Goal: Browse casually

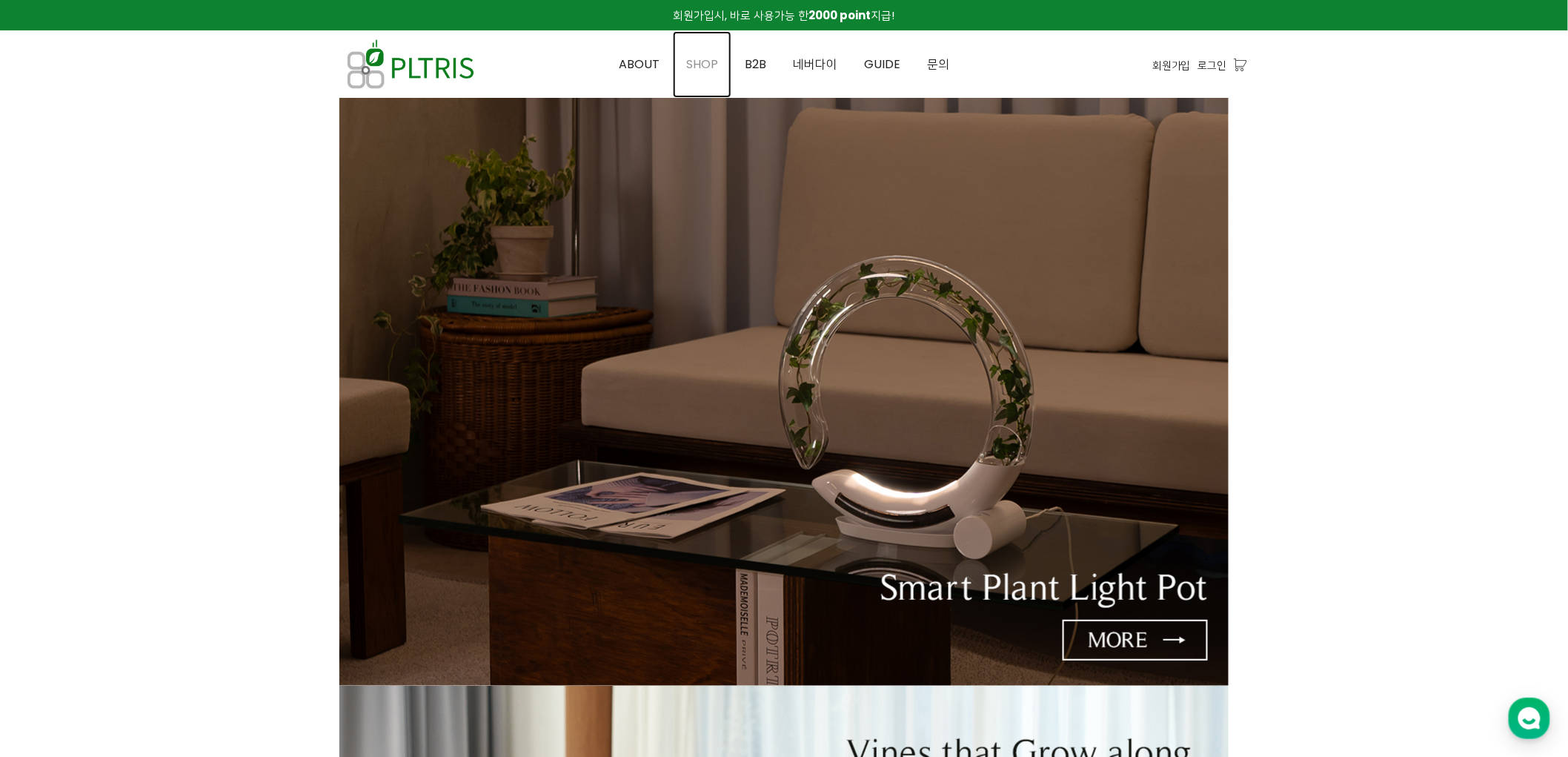
click at [705, 56] on span "SHOP" at bounding box center [701, 64] width 32 height 17
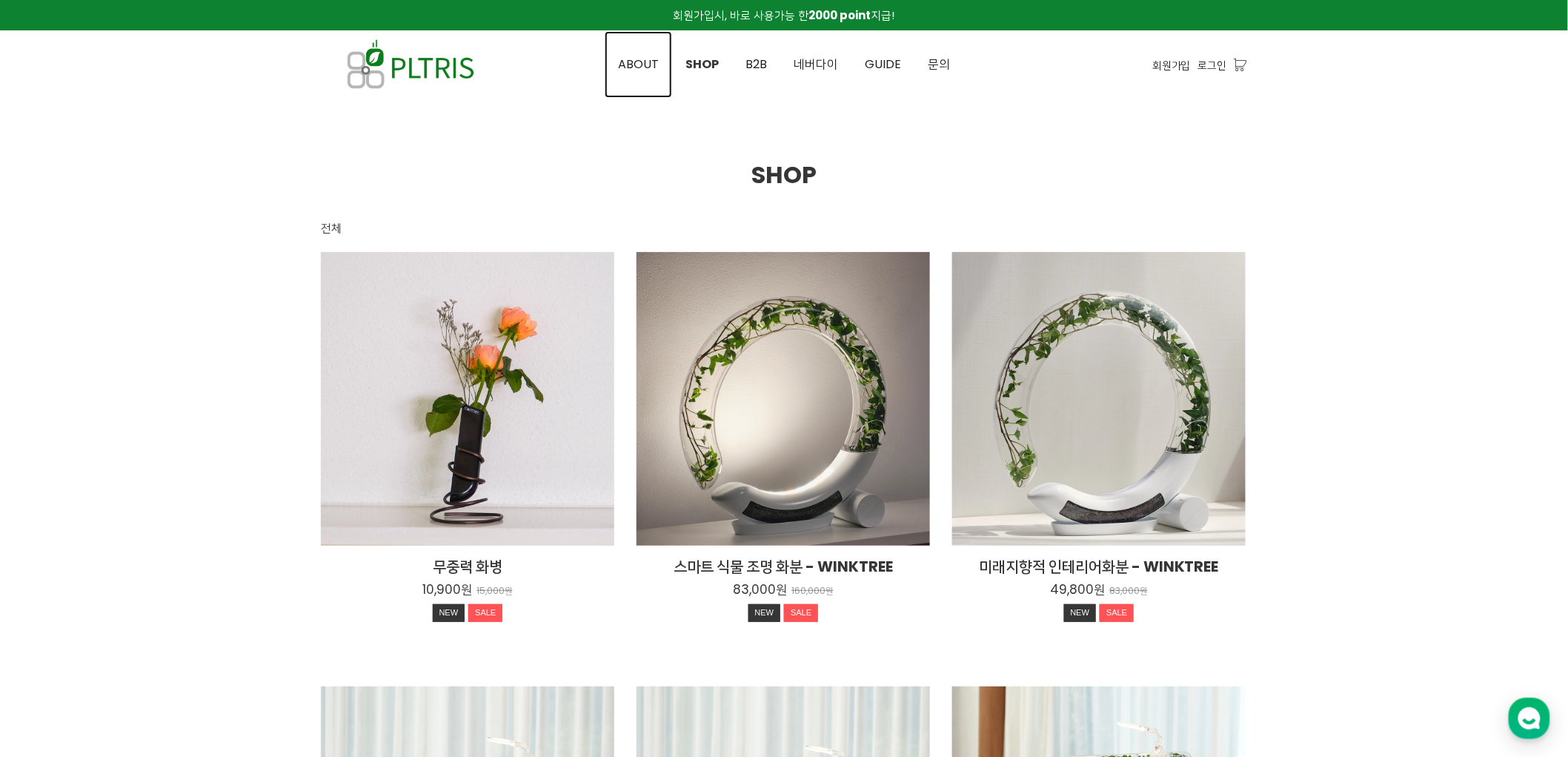
click at [639, 64] on span "ABOUT" at bounding box center [638, 64] width 41 height 17
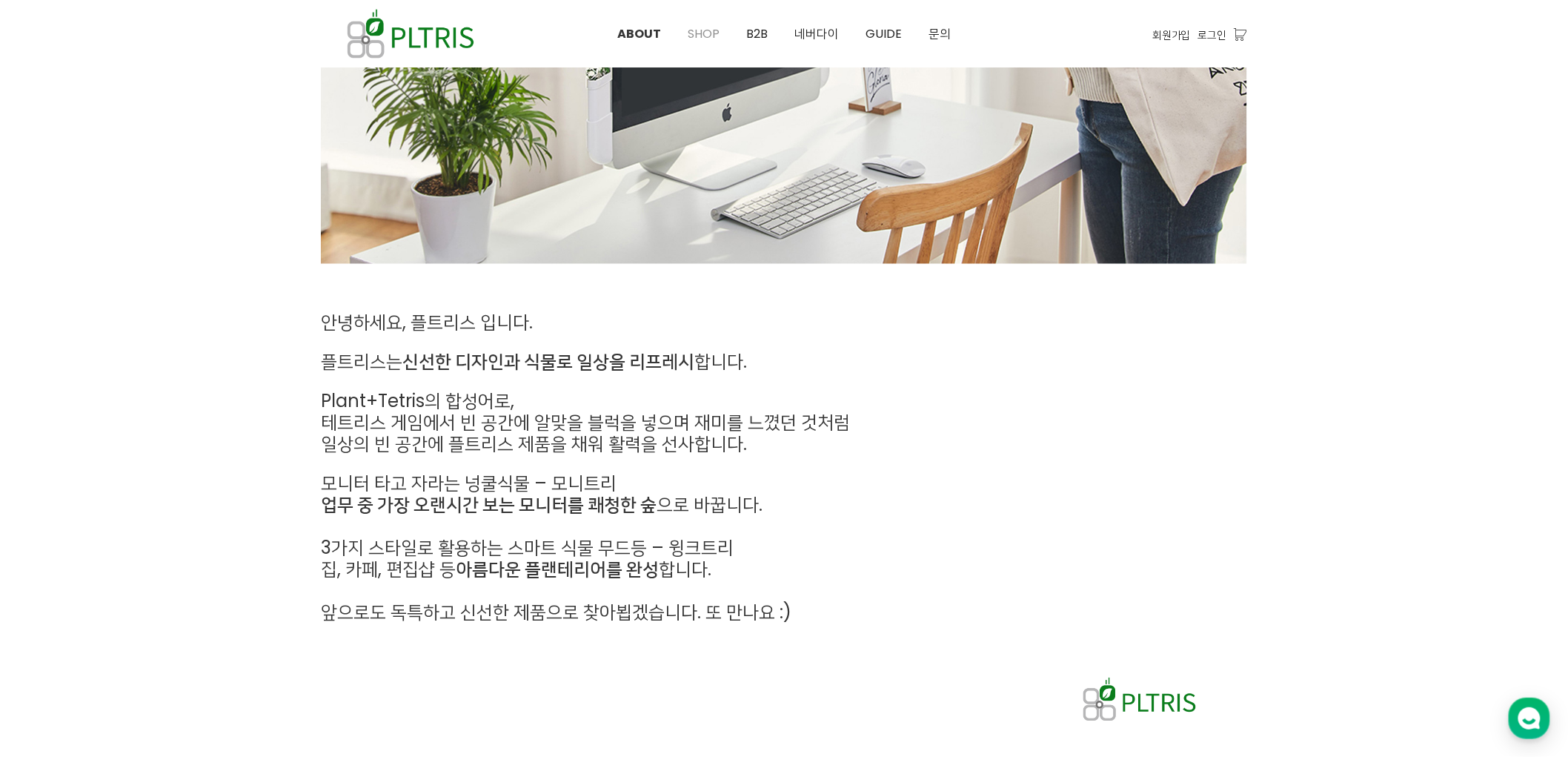
scroll to position [645, 0]
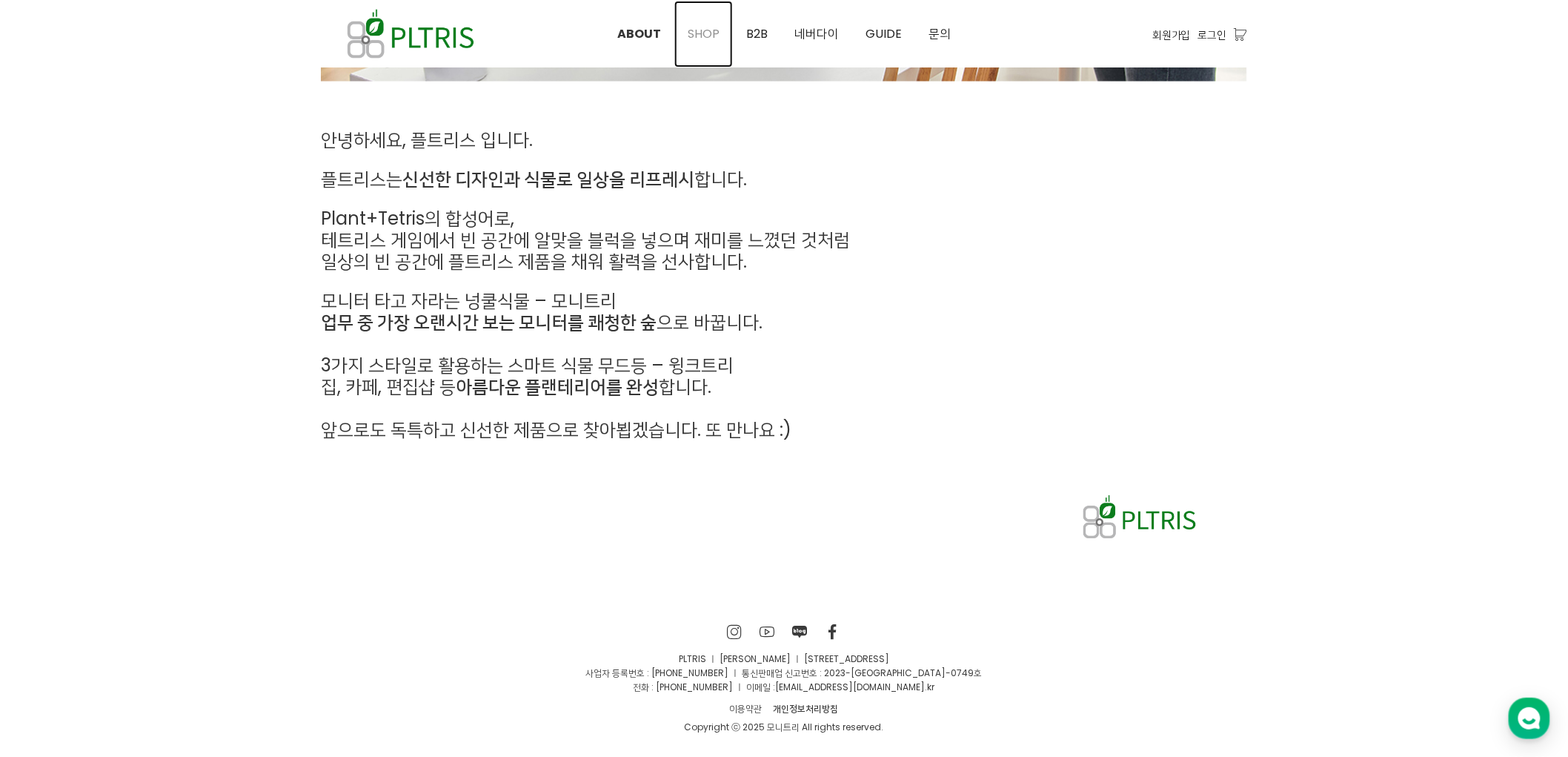
click at [696, 43] on link "SHOP" at bounding box center [703, 34] width 58 height 67
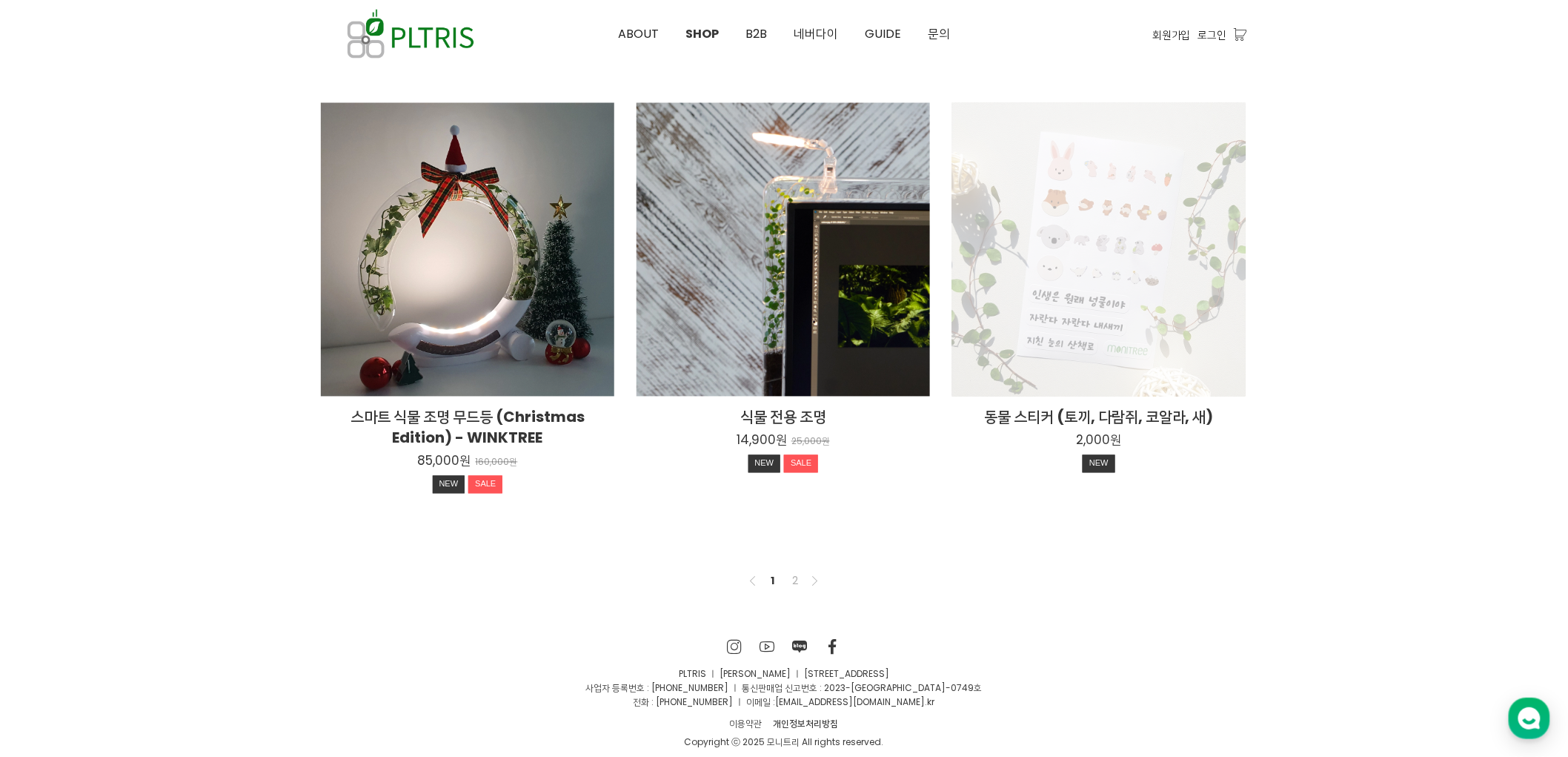
scroll to position [1034, 0]
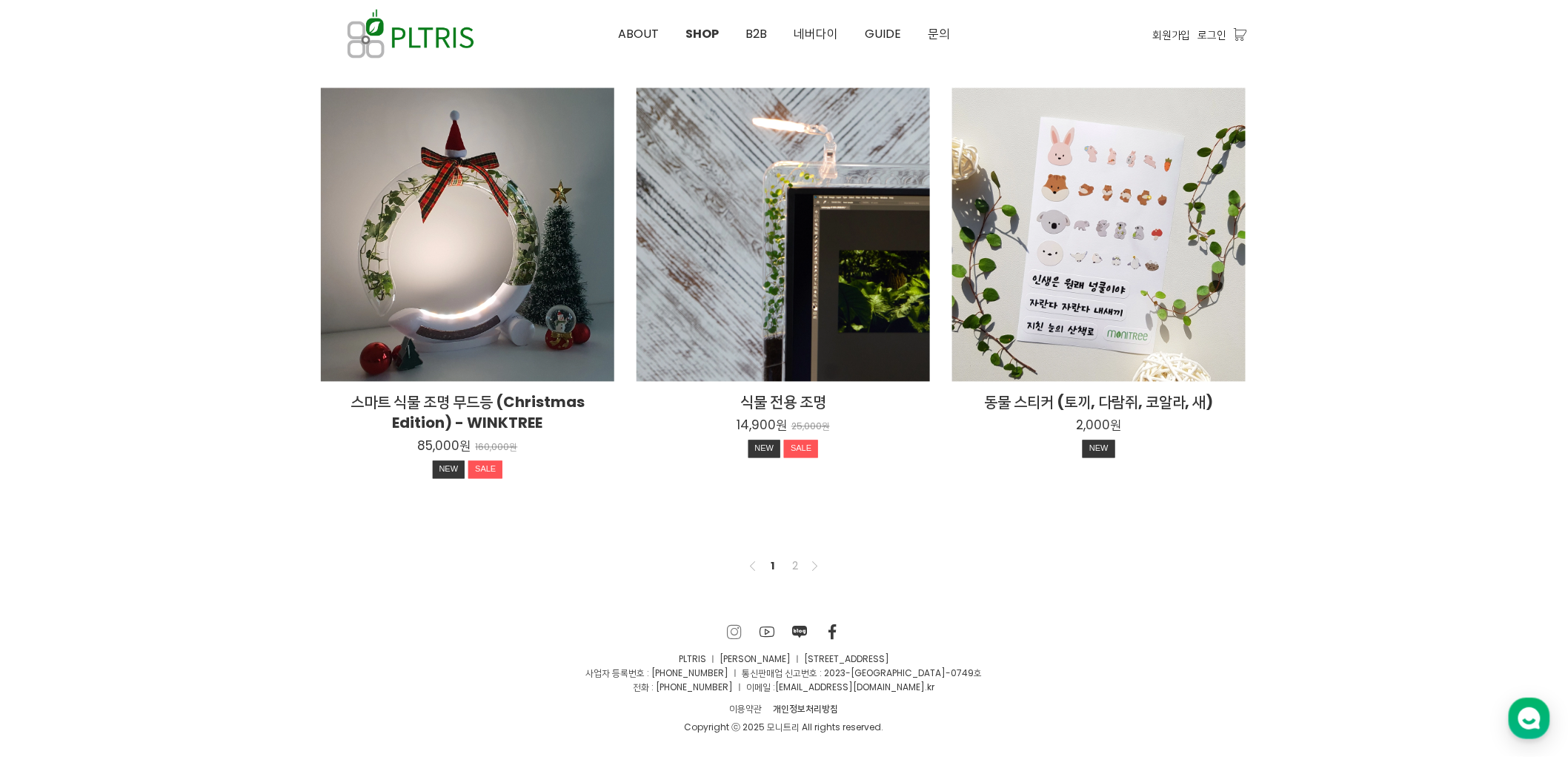
click at [728, 625] on icon at bounding box center [736, 632] width 15 height 14
click at [771, 632] on icon at bounding box center [768, 632] width 15 height 14
click at [794, 637] on icon at bounding box center [801, 632] width 15 height 14
click at [828, 635] on icon at bounding box center [833, 632] width 15 height 14
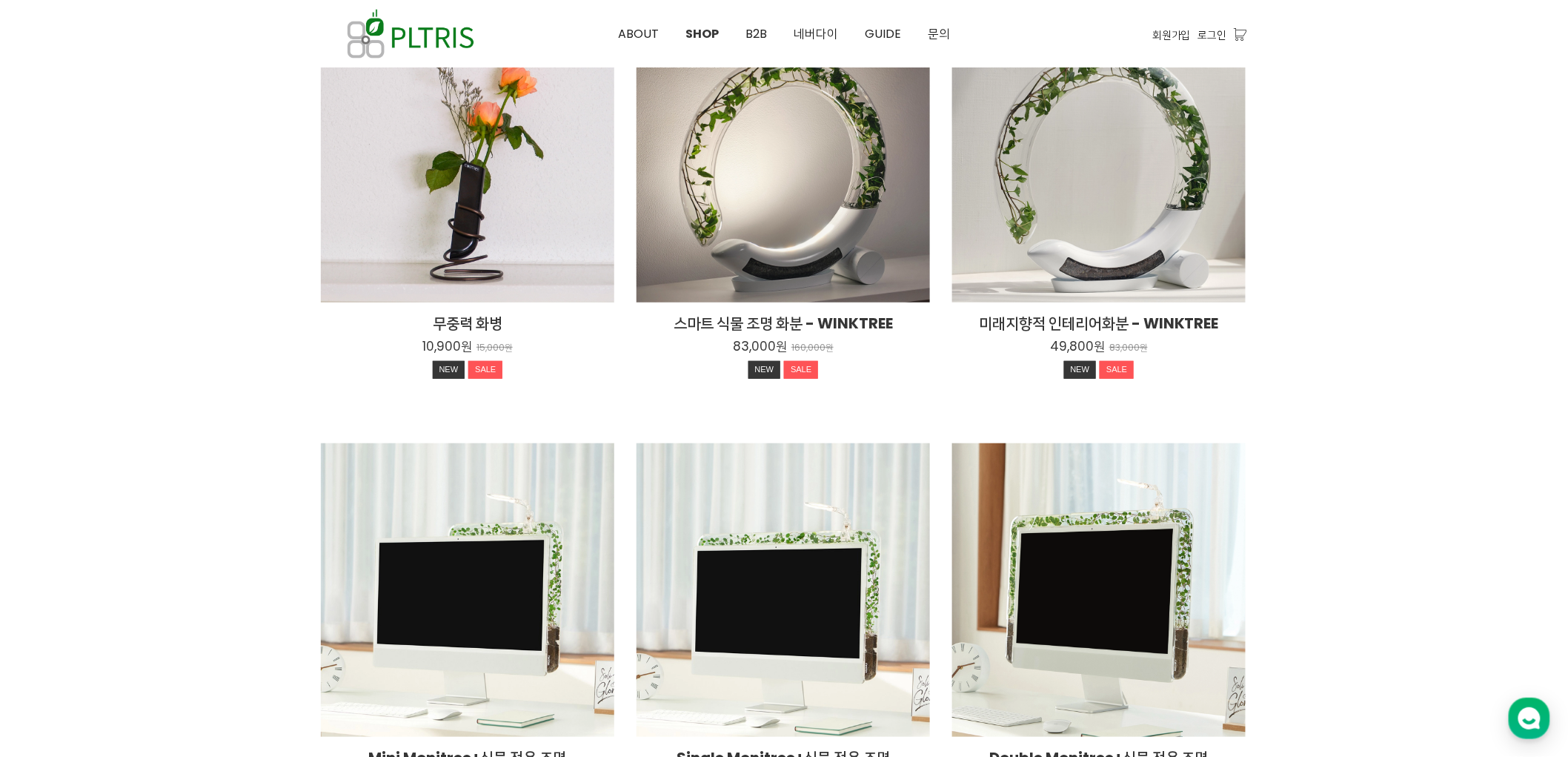
scroll to position [457, 0]
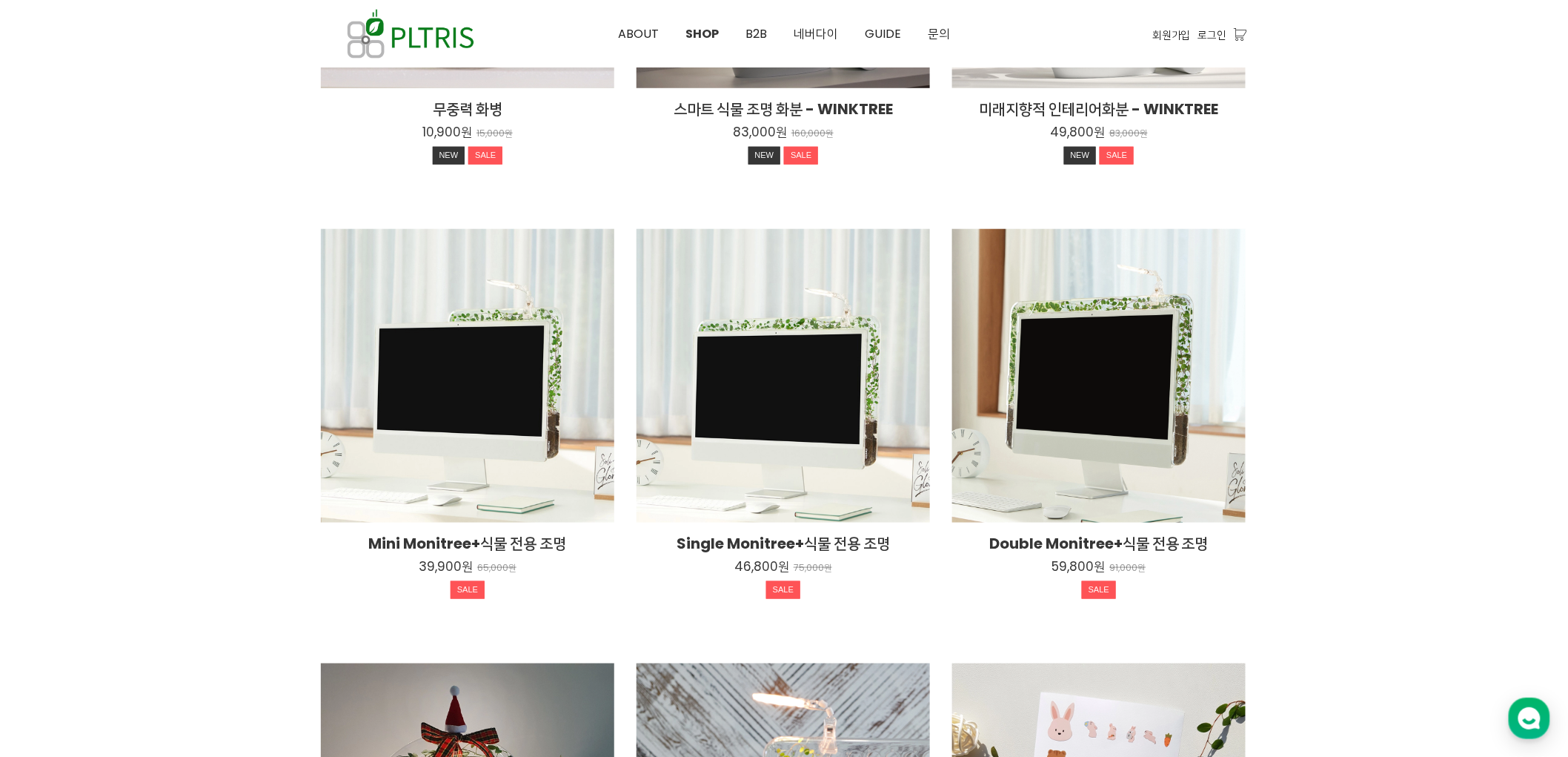
click at [1362, 272] on div at bounding box center [784, 408] width 1568 height 1536
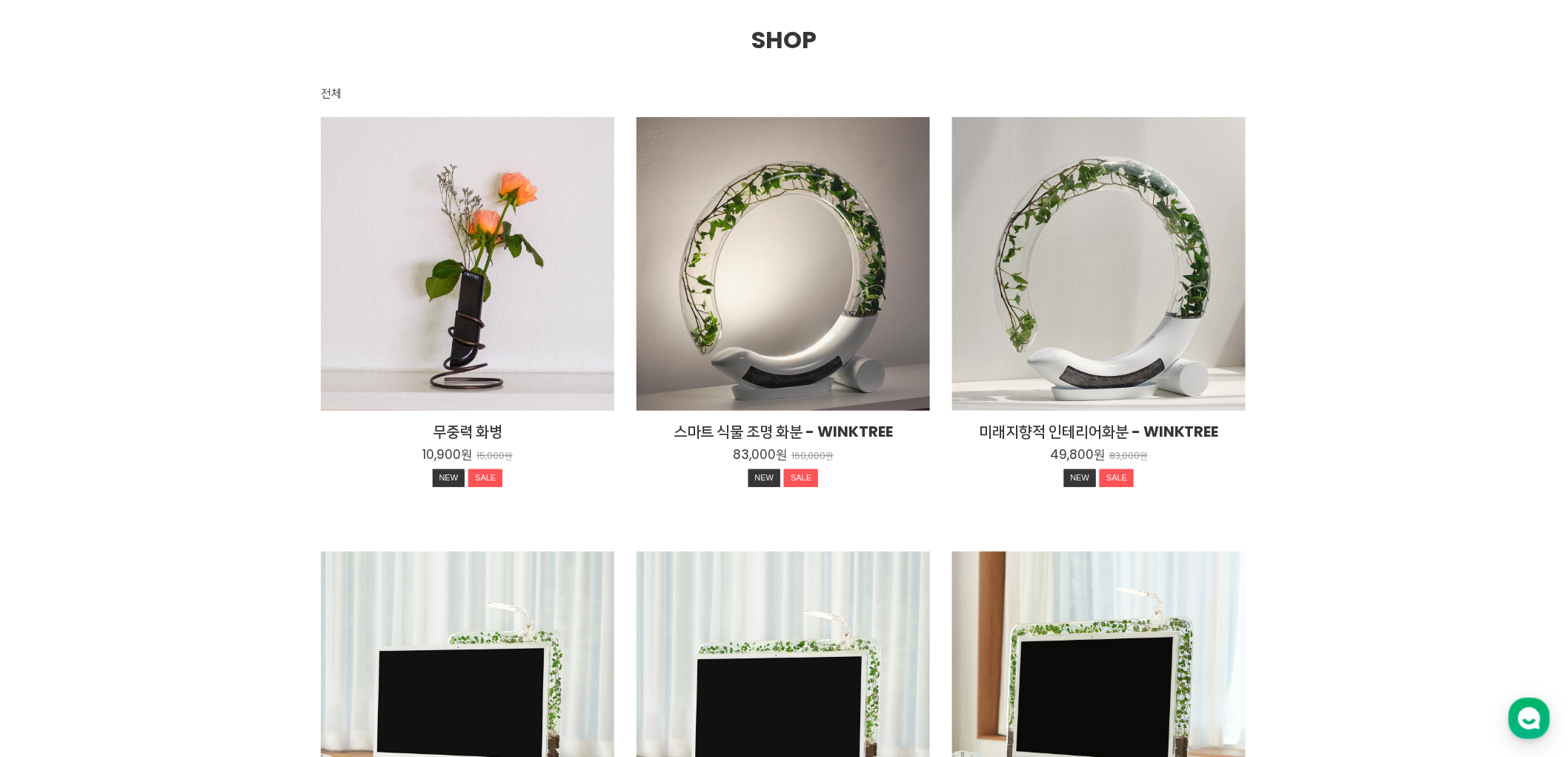
scroll to position [0, 0]
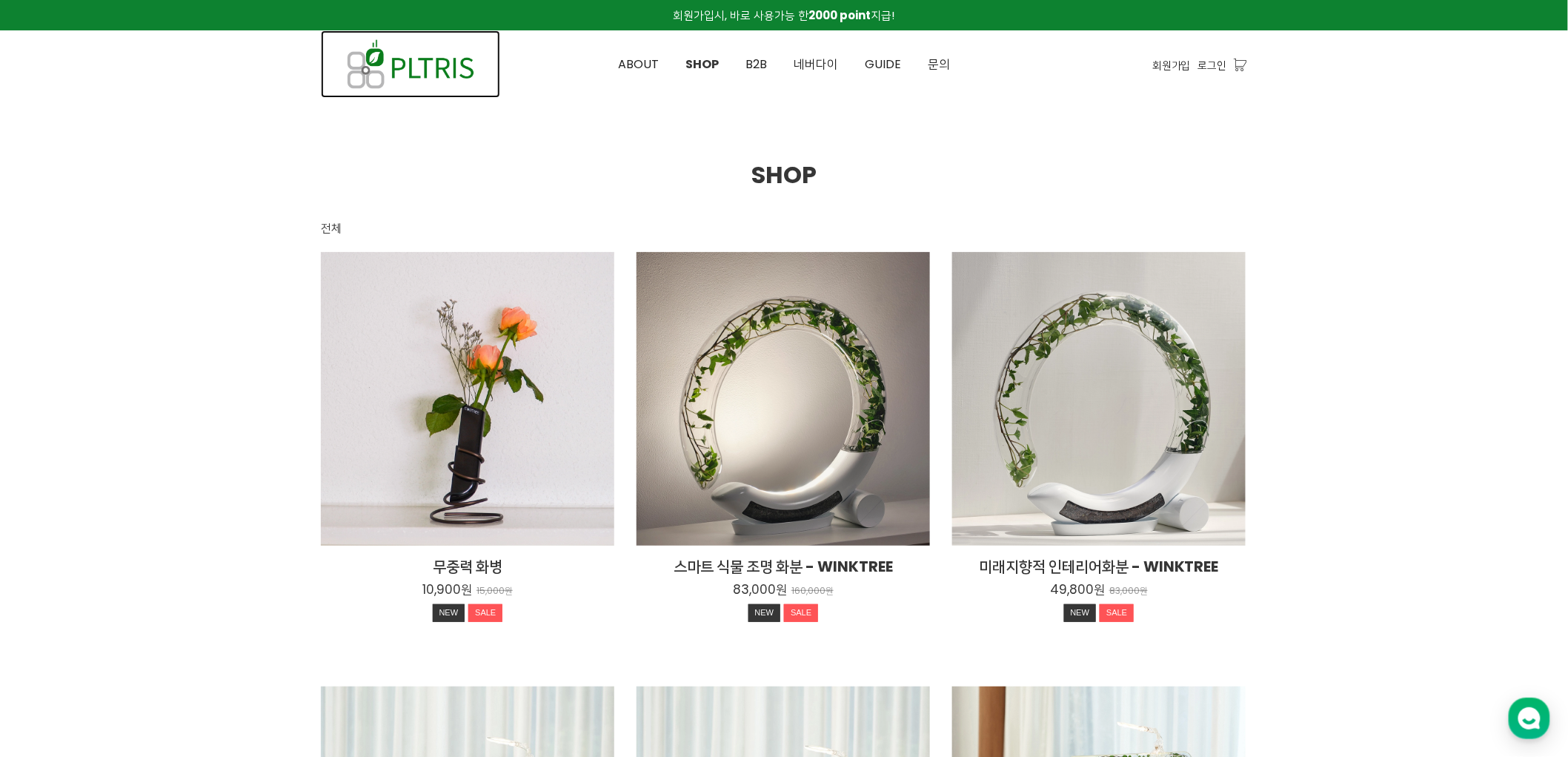
click at [446, 67] on img at bounding box center [409, 64] width 179 height 67
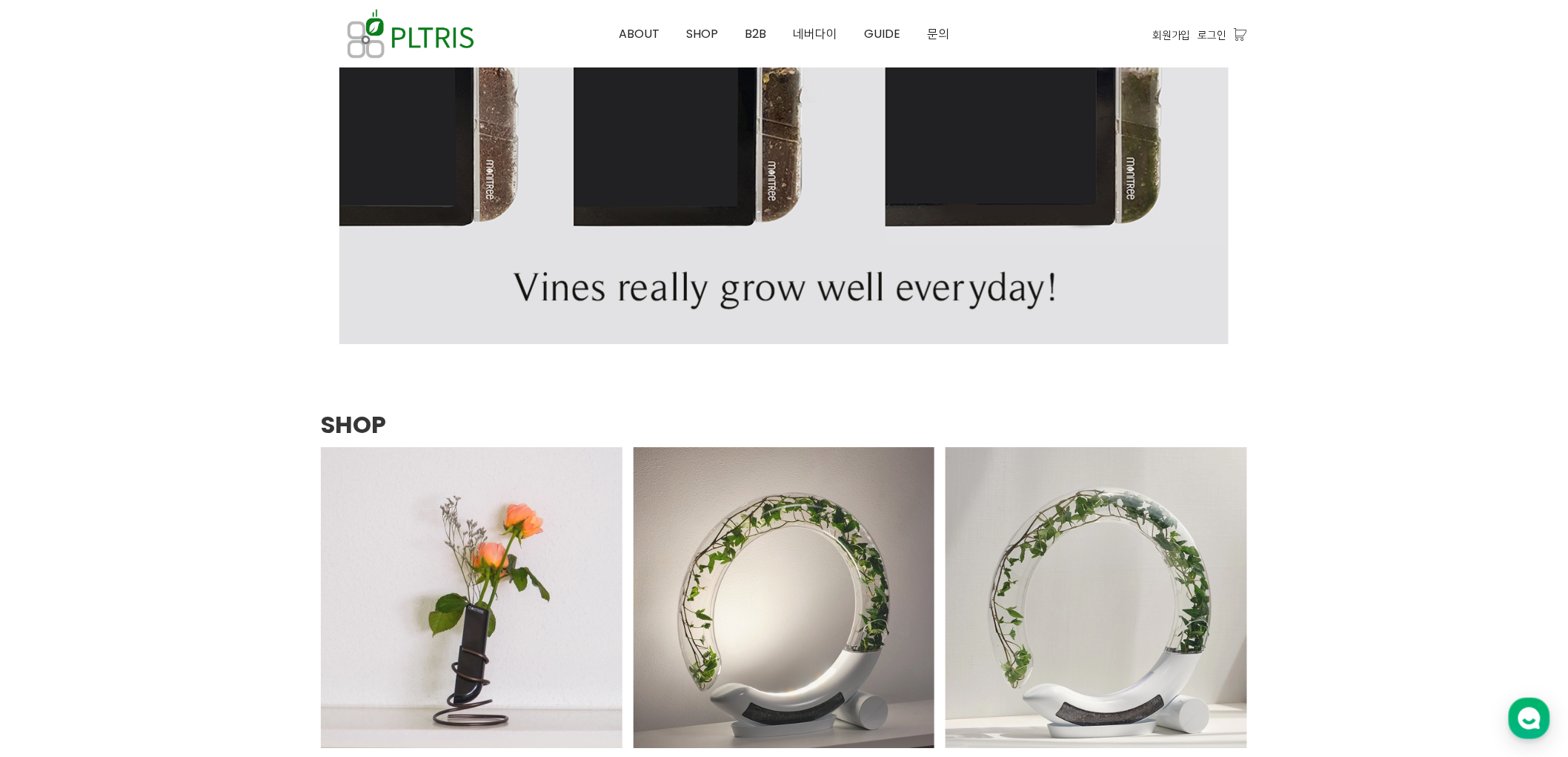
scroll to position [1647, 0]
